Goal: Information Seeking & Learning: Learn about a topic

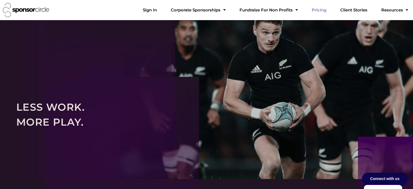
click at [329, 7] on link "Pricing" at bounding box center [318, 10] width 23 height 11
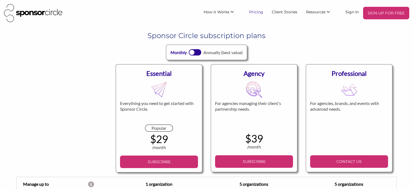
click at [265, 14] on link "Pricing" at bounding box center [256, 12] width 23 height 10
click at [348, 12] on link "Sign In" at bounding box center [352, 12] width 22 height 10
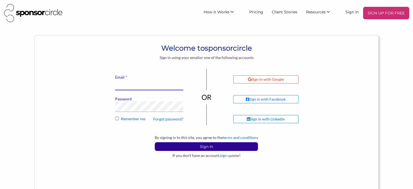
click at [125, 83] on input "* Email" at bounding box center [149, 84] width 68 height 11
type input "financeadmin@motocanada.com"
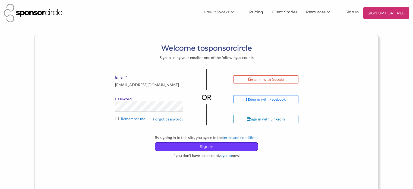
click at [199, 147] on p "Sign In" at bounding box center [206, 146] width 103 height 8
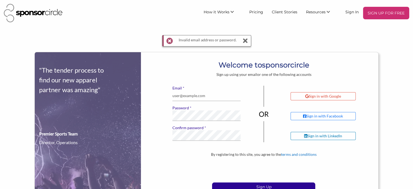
click at [249, 39] on div "Invalid email address or password." at bounding box center [206, 40] width 89 height 11
click at [249, 38] on div "Invalid email address or password." at bounding box center [206, 40] width 89 height 11
click at [245, 40] on icon at bounding box center [245, 40] width 7 height 11
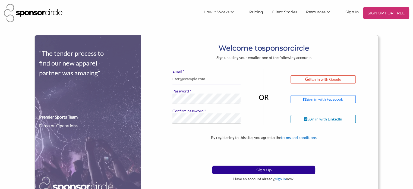
click at [192, 80] on input "* Email" at bounding box center [206, 79] width 68 height 11
type input "info@motocanada.com"
click at [355, 133] on div "Sign in with Google Sign in with Facebook Sign in with LinkedIn" at bounding box center [330, 102] width 95 height 66
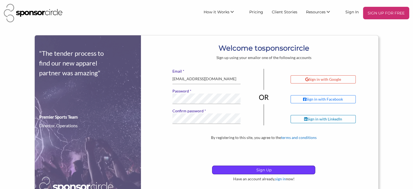
click at [252, 166] on p "Sign Up" at bounding box center [263, 169] width 103 height 8
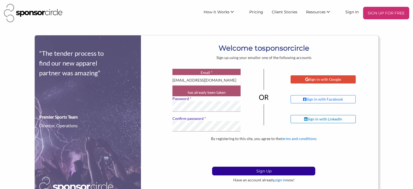
click at [321, 80] on div "Sign in with Google" at bounding box center [323, 79] width 36 height 5
click at [355, 11] on link "Sign In" at bounding box center [352, 12] width 22 height 10
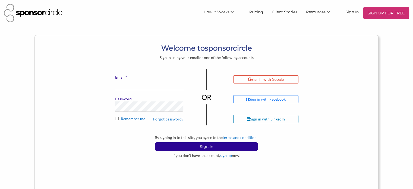
click at [148, 85] on input "* Email" at bounding box center [149, 84] width 68 height 11
type input "[EMAIL_ADDRESS][DOMAIN_NAME]"
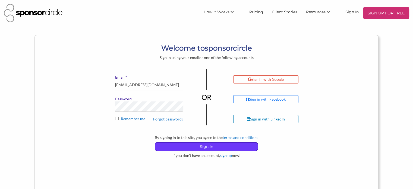
click at [244, 148] on p "Sign In" at bounding box center [206, 146] width 103 height 8
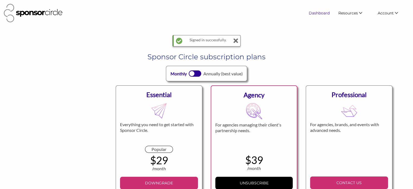
click at [321, 15] on link "Dashboard" at bounding box center [319, 13] width 30 height 10
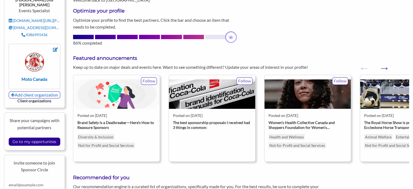
scroll to position [80, 0]
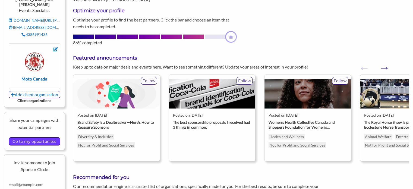
click at [25, 137] on input "Go to my opportunites" at bounding box center [34, 141] width 49 height 8
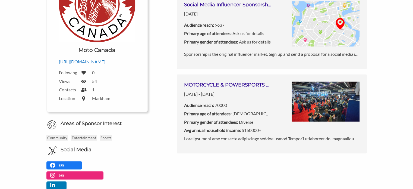
scroll to position [124, 0]
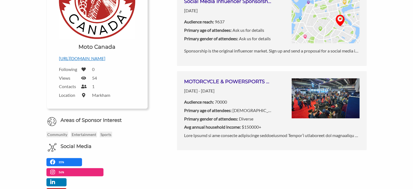
click at [304, 98] on img at bounding box center [325, 98] width 68 height 40
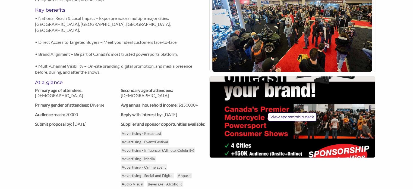
scroll to position [358, 0]
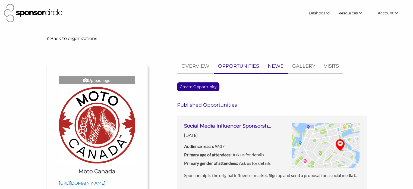
click at [275, 69] on p "NEWS" at bounding box center [276, 66] width 16 height 8
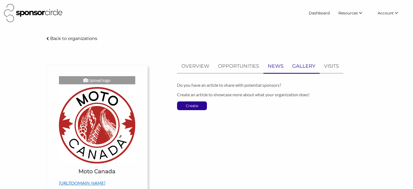
click at [302, 67] on p "GALLERY" at bounding box center [303, 66] width 23 height 8
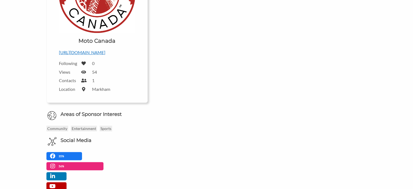
scroll to position [126, 0]
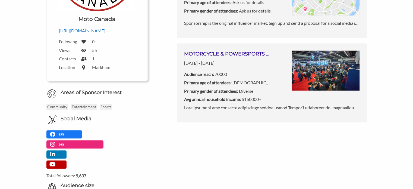
scroll to position [155, 0]
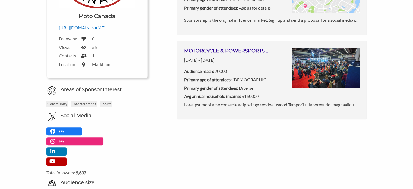
click at [93, 55] on label "1" at bounding box center [93, 55] width 2 height 5
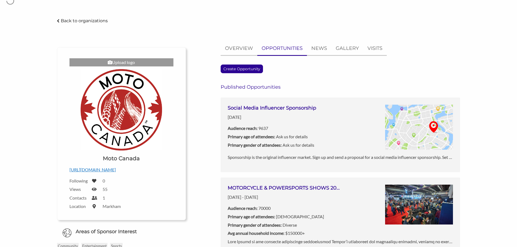
scroll to position [1, 0]
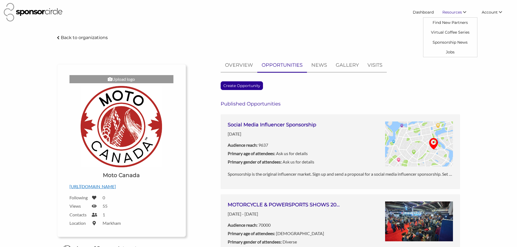
click at [412, 12] on span "Resources" at bounding box center [452, 12] width 20 height 5
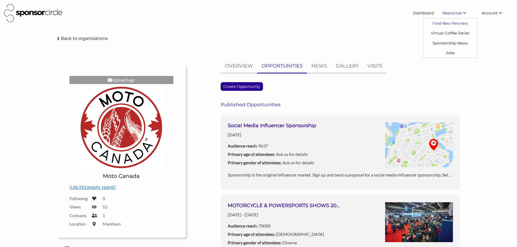
click at [412, 24] on link "Find New Partners" at bounding box center [450, 23] width 54 height 10
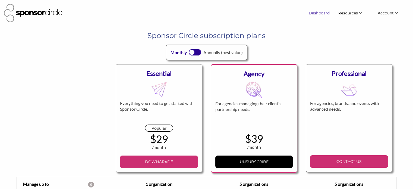
click at [324, 13] on link "Dashboard" at bounding box center [319, 13] width 30 height 10
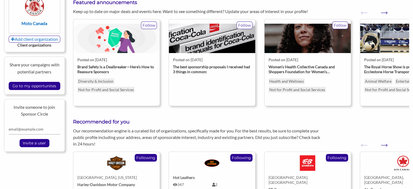
scroll to position [217, 0]
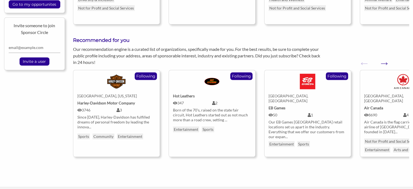
click at [381, 78] on div at bounding box center [403, 82] width 70 height 16
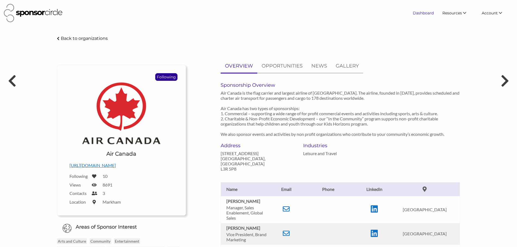
click at [412, 11] on link "Dashboard" at bounding box center [423, 13] width 30 height 10
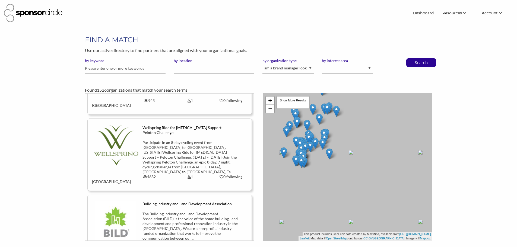
scroll to position [54, 0]
click at [127, 69] on input "text" at bounding box center [125, 68] width 81 height 11
click at [304, 71] on select "I am an event organizer seeking new partnerships with suppliers, exhibitors or …" at bounding box center [287, 68] width 51 height 11
select select "Property"
click at [262, 63] on select "I am an event organizer seeking new partnerships with suppliers, exhibitors or …" at bounding box center [287, 68] width 51 height 11
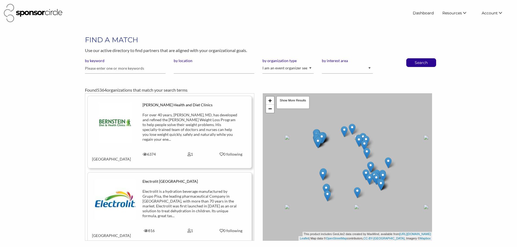
click at [418, 64] on p "Search" at bounding box center [421, 63] width 18 height 8
click at [416, 63] on p "Search" at bounding box center [421, 63] width 18 height 8
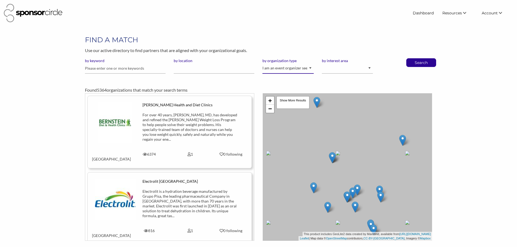
click at [288, 70] on select "I am an event organizer seeking new partnerships with suppliers, exhibitors or …" at bounding box center [287, 68] width 51 height 11
select select "Sponsor"
click at [262, 63] on select "I am an event organizer seeking new partnerships with suppliers, exhibitors or …" at bounding box center [287, 68] width 51 height 11
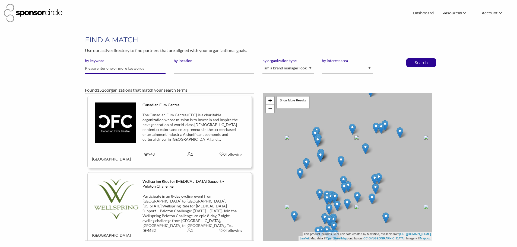
click at [125, 70] on input "text" at bounding box center [125, 68] width 81 height 11
type input "motorcycle"
click at [412, 59] on button "Search" at bounding box center [421, 63] width 18 height 8
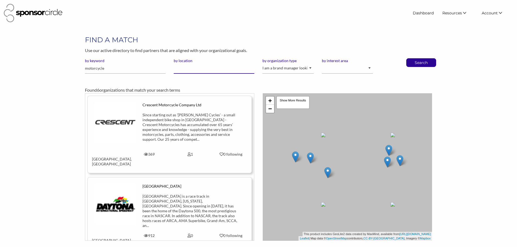
click at [240, 69] on input "by location" at bounding box center [214, 68] width 81 height 11
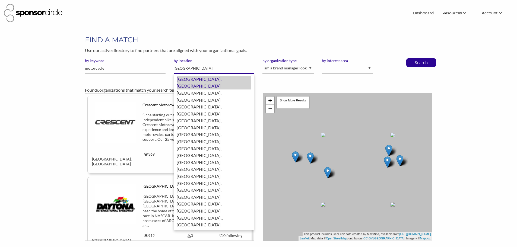
click at [227, 78] on div "Toronto, Canada" at bounding box center [214, 83] width 75 height 14
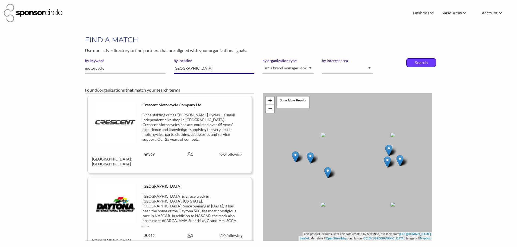
type input "[GEOGRAPHIC_DATA]"
click at [431, 63] on div "Search" at bounding box center [421, 62] width 30 height 9
click at [420, 63] on p "Search" at bounding box center [421, 63] width 18 height 8
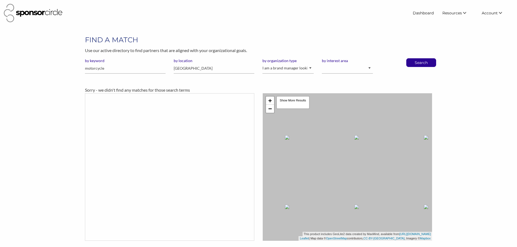
click at [201, 90] on div "Sorry - we didn't find any matches for those search terms" at bounding box center [258, 90] width 347 height 7
click at [191, 88] on div "Sorry - we didn't find any matches for those search terms" at bounding box center [258, 90] width 347 height 7
click at [129, 69] on input "motorcycle" at bounding box center [125, 68] width 81 height 11
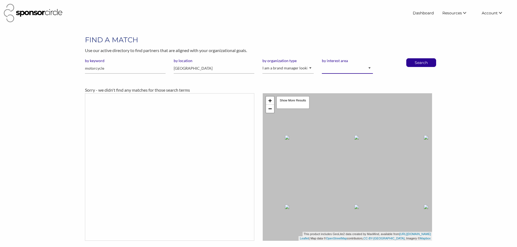
click at [346, 70] on select "Animal Welfare Arts and Culture Business and Entrepreneurship Community Diversi…" at bounding box center [347, 68] width 51 height 11
select select "1"
click at [322, 63] on select "Animal Welfare Arts and Culture Business and Entrepreneurship Community Diversi…" at bounding box center [347, 68] width 51 height 11
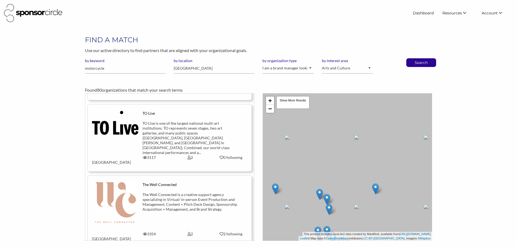
scroll to position [136, 0]
click at [104, 69] on input "motorcycle" at bounding box center [125, 68] width 81 height 11
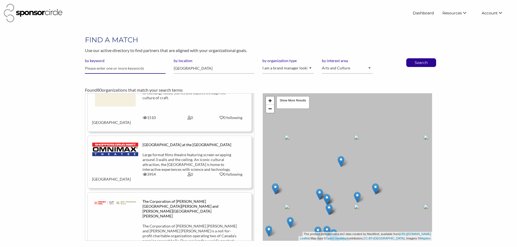
scroll to position [2539, 0]
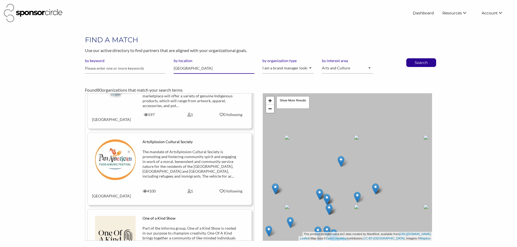
click at [199, 67] on input "[GEOGRAPHIC_DATA]" at bounding box center [214, 68] width 81 height 11
click at [427, 11] on link "Dashboard" at bounding box center [423, 13] width 30 height 10
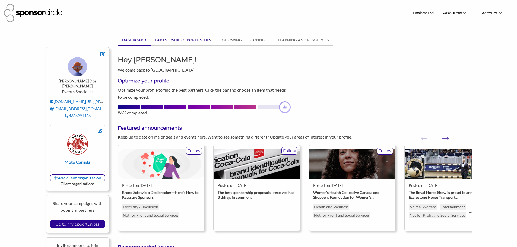
click at [181, 39] on link "PARTNERSHIP OPPORTUNITIES" at bounding box center [183, 40] width 65 height 10
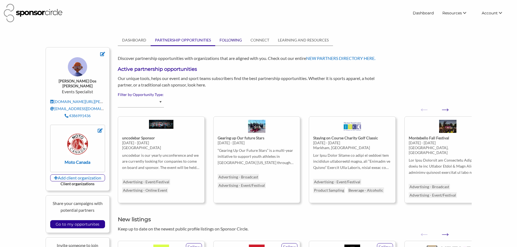
click at [231, 39] on link "FOLLOWING" at bounding box center [230, 40] width 31 height 10
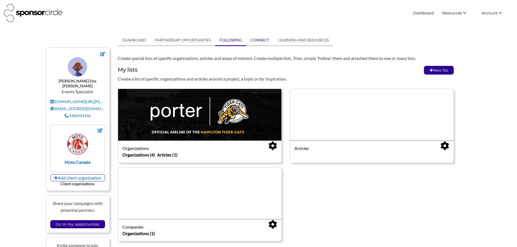
click at [264, 40] on link "CONNECT" at bounding box center [259, 40] width 27 height 10
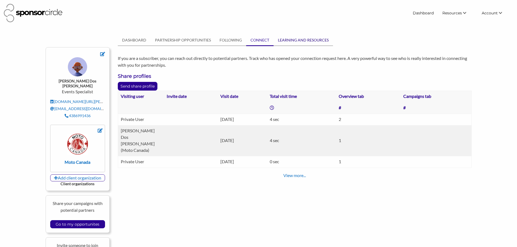
click at [289, 40] on link "LEARNING AND RESOURCES" at bounding box center [302, 40] width 59 height 10
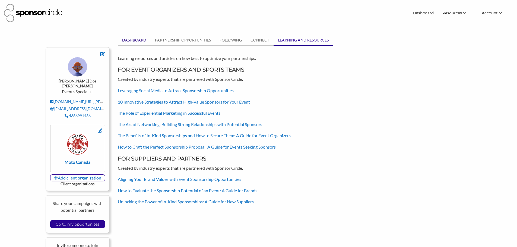
click at [130, 40] on link "DASHBOARD" at bounding box center [134, 40] width 33 height 10
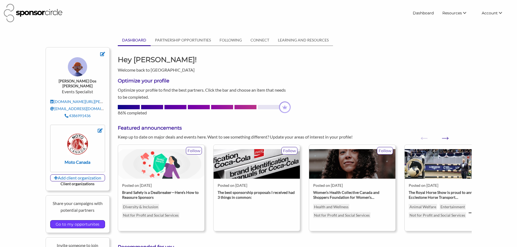
click at [85, 221] on input "Go to my opportunites" at bounding box center [77, 225] width 49 height 8
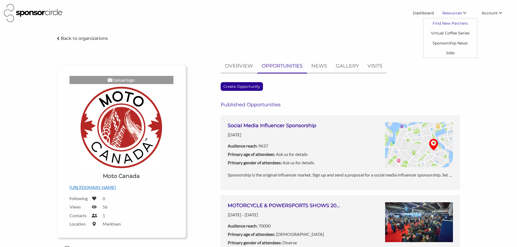
click at [453, 24] on link "Find New Partners" at bounding box center [450, 23] width 54 height 10
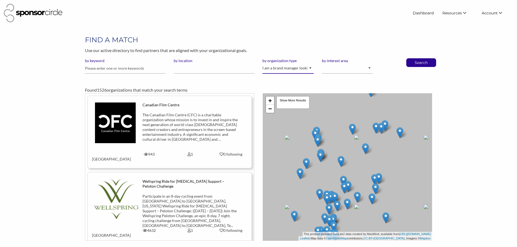
click at [299, 67] on select "I am an event organizer seeking new partnerships with suppliers, exhibitors or …" at bounding box center [287, 68] width 51 height 11
select select "Property"
click at [262, 63] on select "I am an event organizer seeking new partnerships with suppliers, exhibitors or …" at bounding box center [287, 68] width 51 height 11
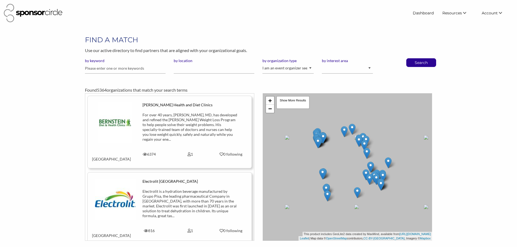
click at [415, 64] on p "Search" at bounding box center [421, 63] width 18 height 8
click at [414, 63] on p "Search" at bounding box center [421, 63] width 18 height 8
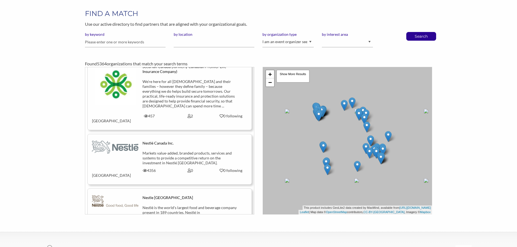
scroll to position [2329, 0]
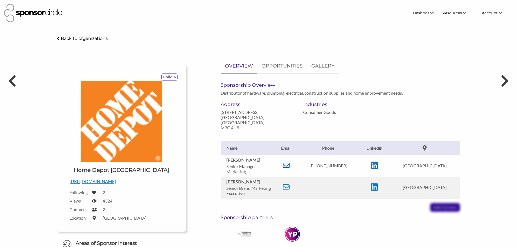
click at [288, 162] on icon at bounding box center [286, 165] width 7 height 7
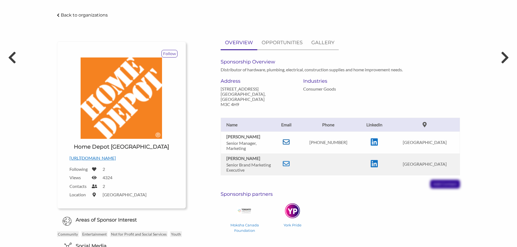
scroll to position [54, 0]
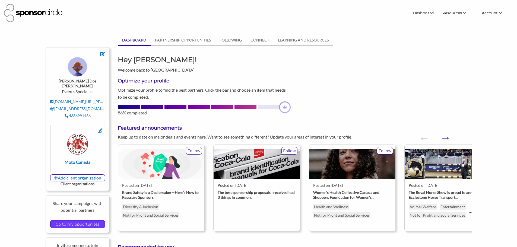
click at [79, 221] on input "Go to my opportunites" at bounding box center [77, 225] width 49 height 8
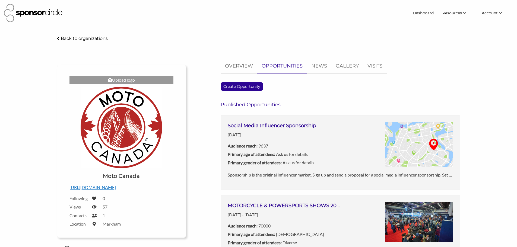
click at [271, 203] on h3 "MOTORCYCLE & POWERSPORTS SHOWS 2026 ([GEOGRAPHIC_DATA], [GEOGRAPHIC_DATA], [GEO…" at bounding box center [284, 205] width 113 height 7
